Goal: Use online tool/utility: Use online tool/utility

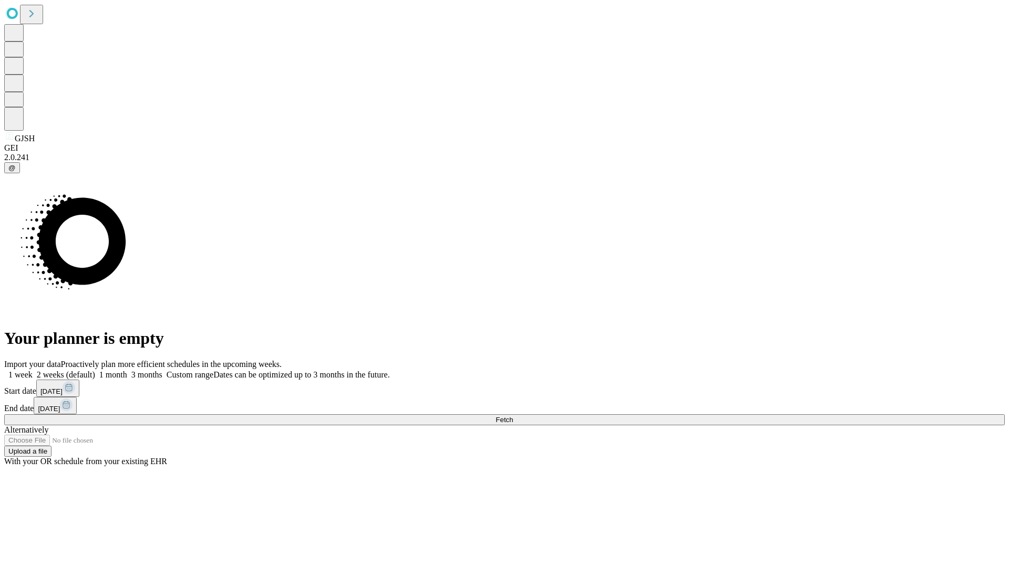
click at [513, 416] on span "Fetch" at bounding box center [503, 420] width 17 height 8
